Goal: Transaction & Acquisition: Purchase product/service

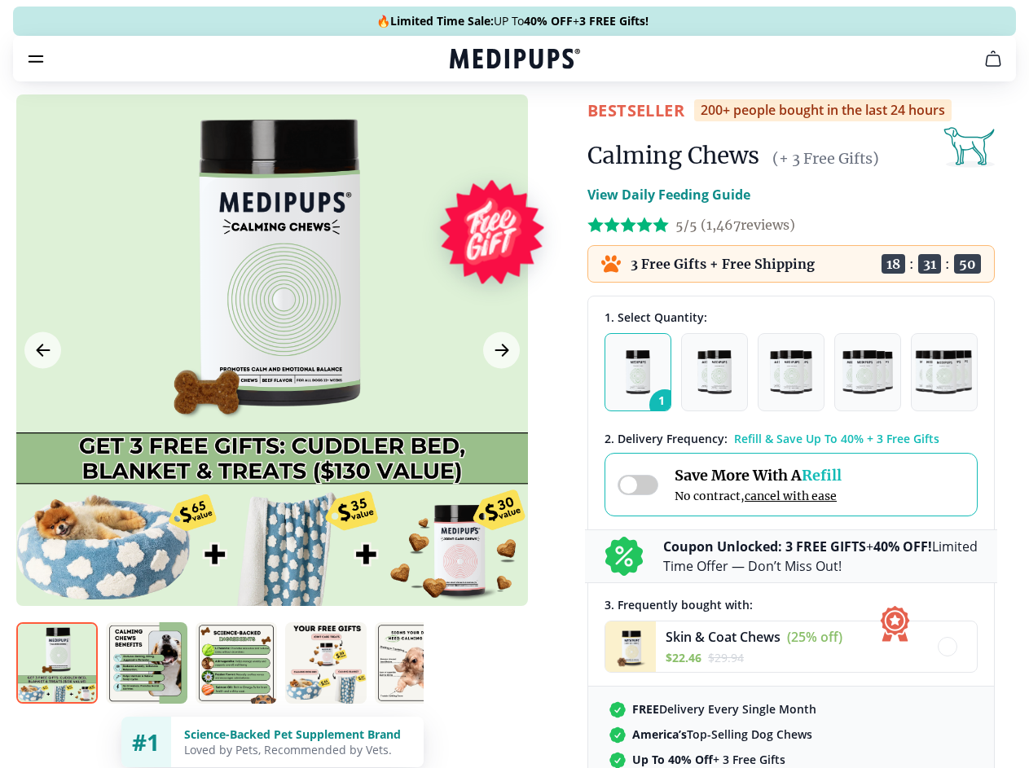
click at [468, 130] on span "Supplements" at bounding box center [508, 138] width 81 height 16
click at [552, 129] on icon "button" at bounding box center [562, 139] width 20 height 20
click at [983, 68] on icon "cart" at bounding box center [993, 59] width 20 height 20
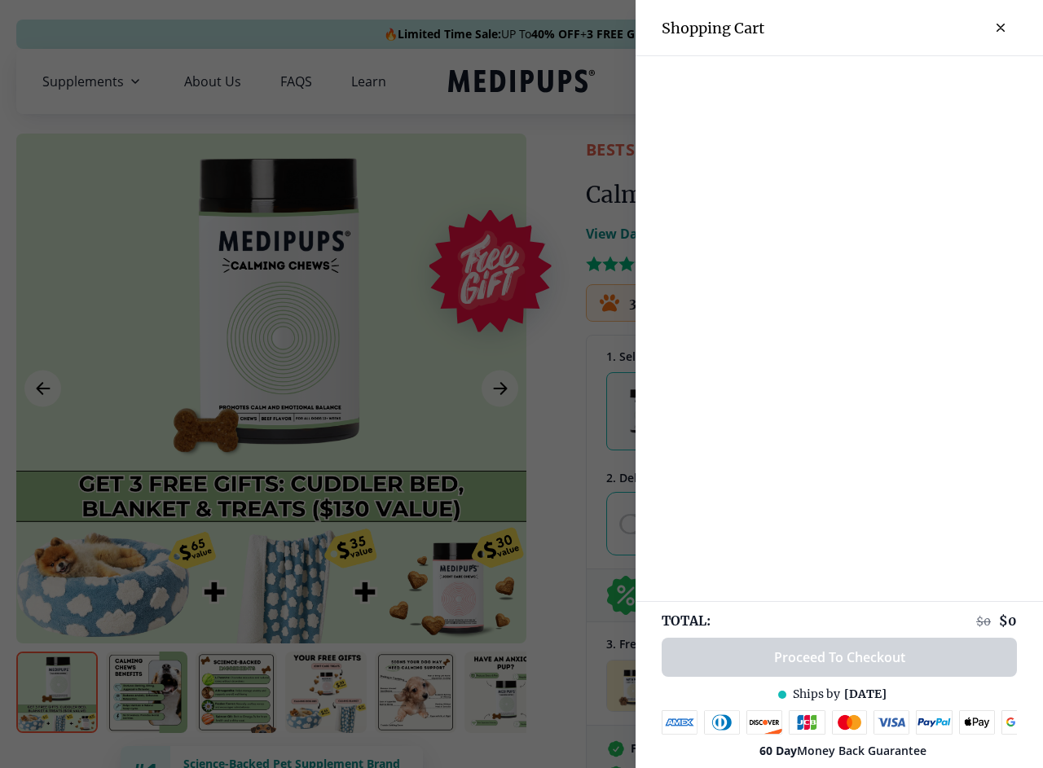
click at [792, 81] on div at bounding box center [838, 69] width 407 height 27
click at [920, 81] on div at bounding box center [838, 69] width 407 height 27
click at [974, 81] on div at bounding box center [838, 69] width 407 height 27
click at [271, 389] on div at bounding box center [521, 384] width 1043 height 768
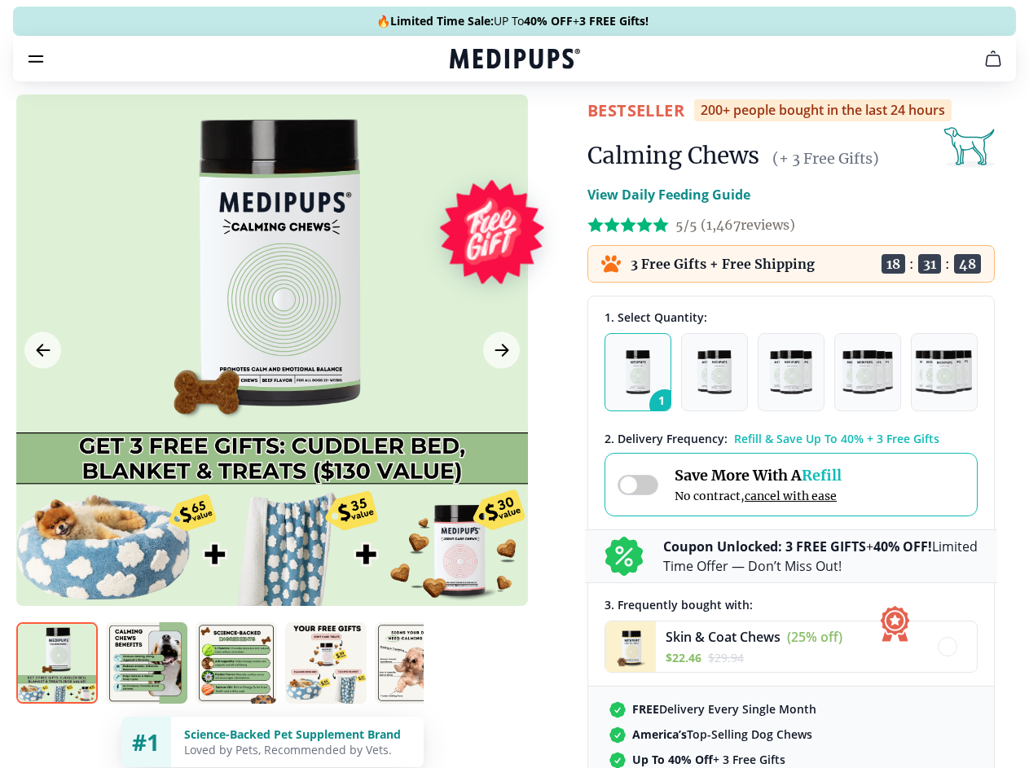
click at [42, 356] on icon "Previous Image" at bounding box center [43, 350] width 12 height 11
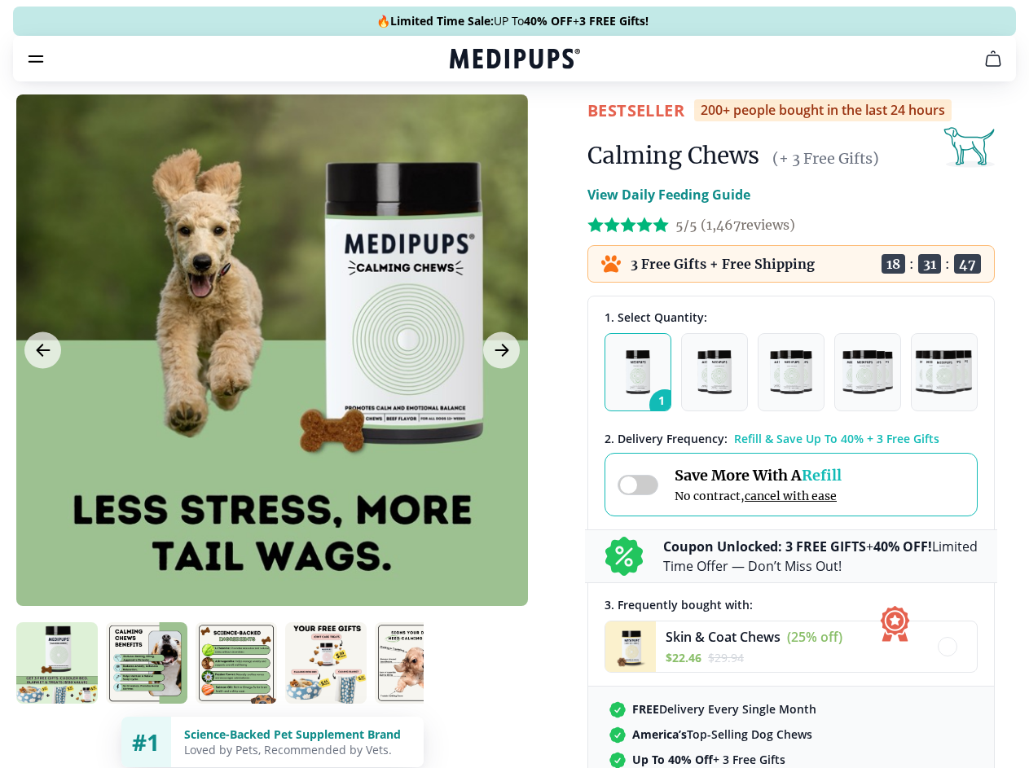
click at [499, 356] on icon "Next Image" at bounding box center [501, 350] width 12 height 11
click at [57, 692] on img at bounding box center [56, 662] width 81 height 81
